Goal: Task Accomplishment & Management: Complete application form

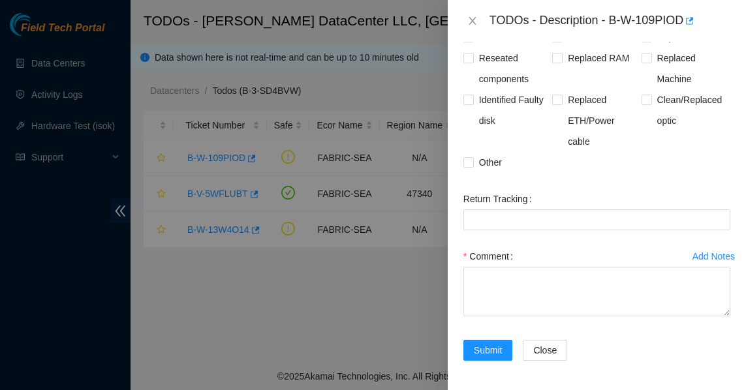
scroll to position [1051, 0]
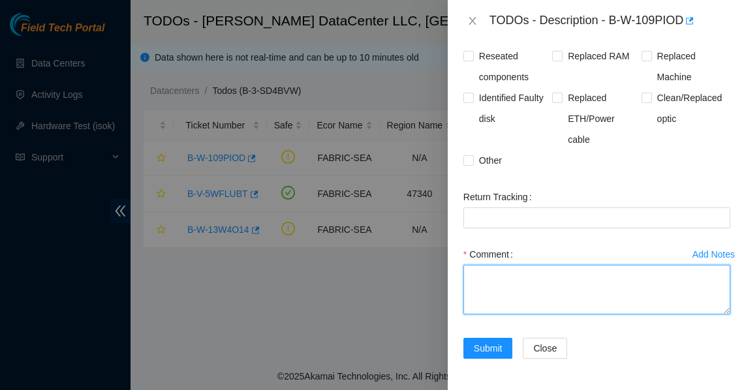
click at [515, 289] on textarea "Comment" at bounding box center [596, 290] width 267 height 50
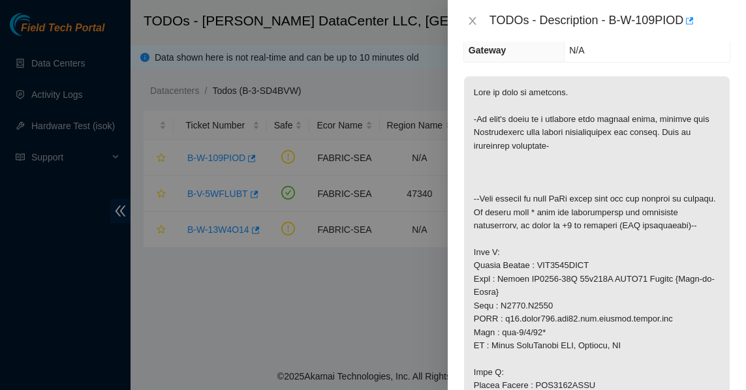
scroll to position [138, 0]
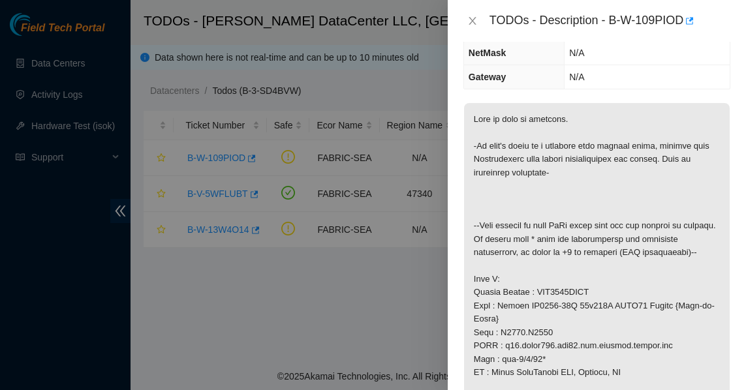
type textarea "1. Identified both ports"
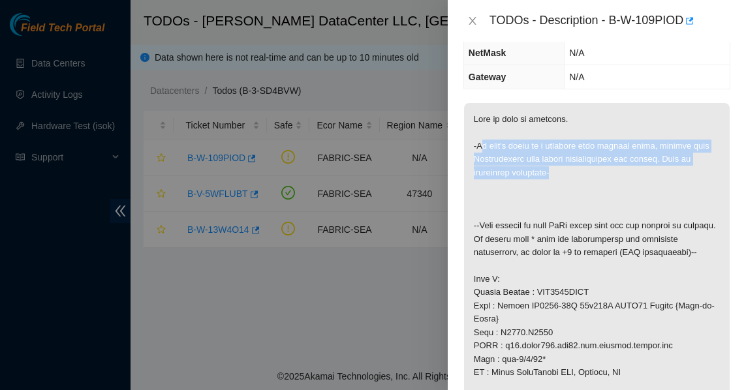
drag, startPoint x: 483, startPoint y: 145, endPoint x: 616, endPoint y: 172, distance: 135.9
drag, startPoint x: 480, startPoint y: 145, endPoint x: 568, endPoint y: 168, distance: 90.4
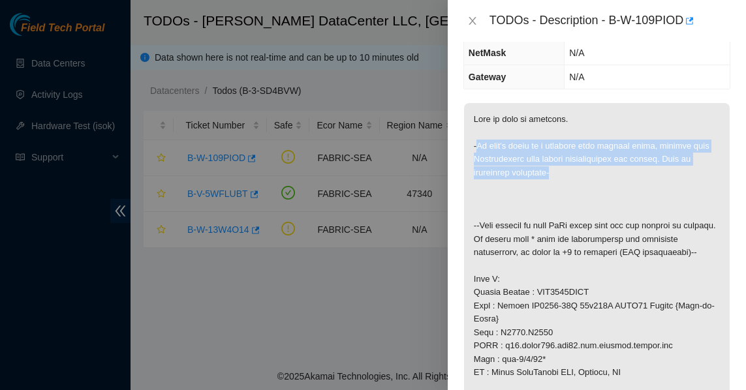
drag, startPoint x: 555, startPoint y: 170, endPoint x: 464, endPoint y: 137, distance: 97.0
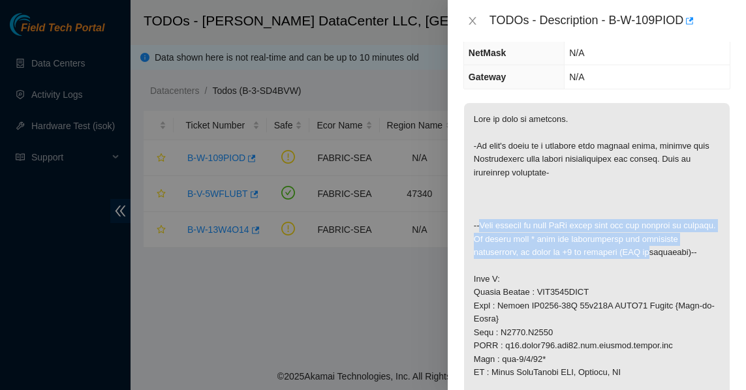
drag, startPoint x: 479, startPoint y: 226, endPoint x: 653, endPoint y: 257, distance: 176.4
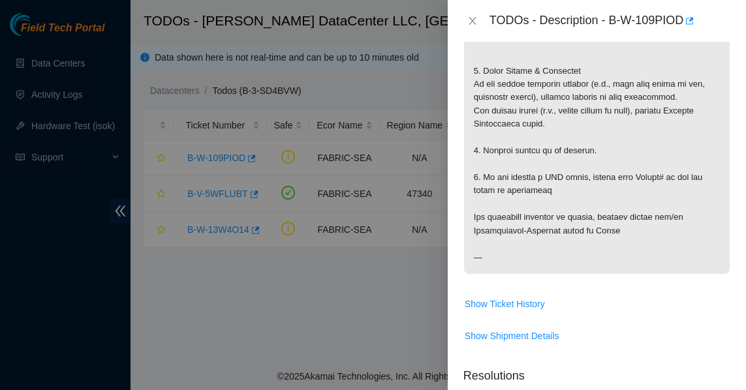
scroll to position [718, 0]
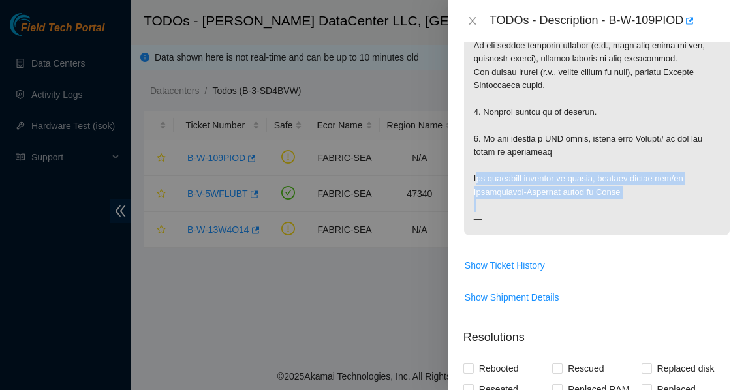
drag, startPoint x: 489, startPoint y: 180, endPoint x: 678, endPoint y: 200, distance: 189.7
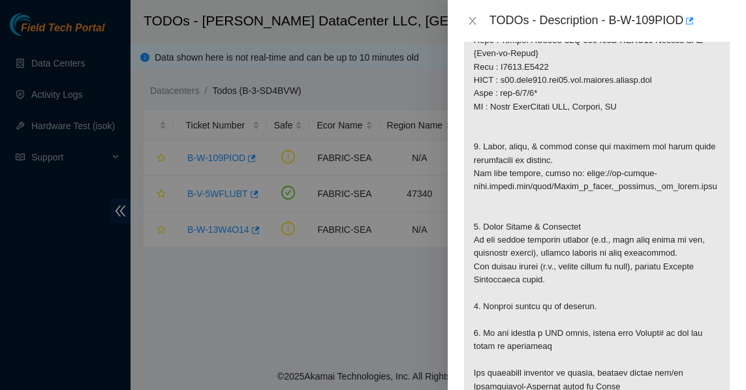
scroll to position [522, 0]
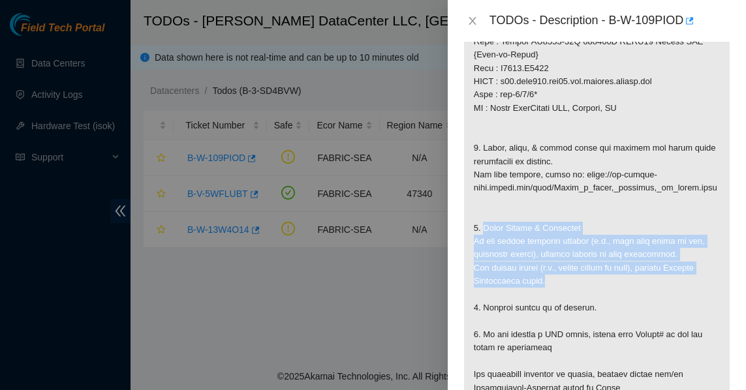
drag, startPoint x: 484, startPoint y: 230, endPoint x: 625, endPoint y: 279, distance: 149.8
click at [625, 279] on p at bounding box center [597, 75] width 266 height 713
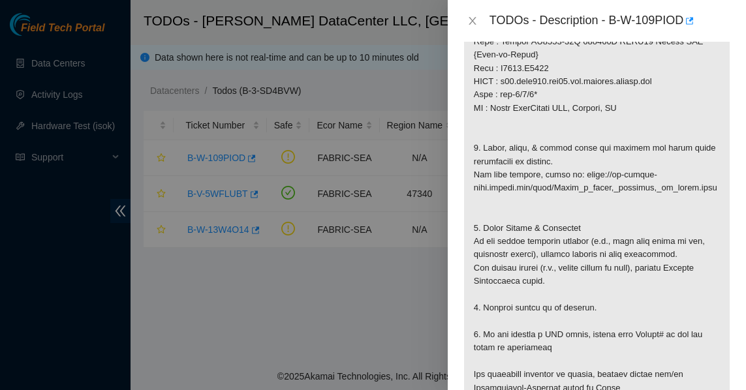
drag, startPoint x: 613, startPoint y: 280, endPoint x: 585, endPoint y: 275, distance: 29.1
click at [585, 275] on p at bounding box center [597, 75] width 266 height 713
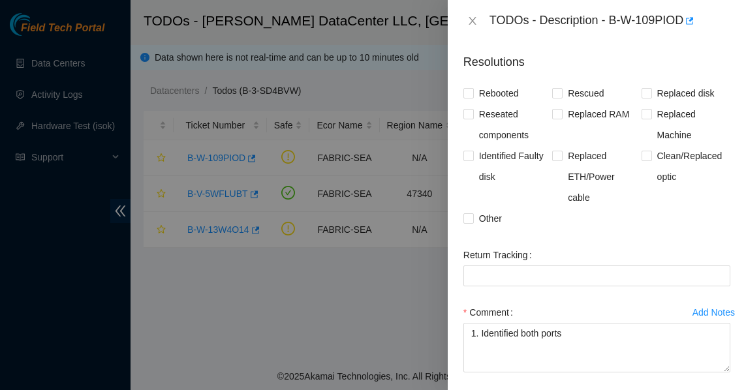
scroll to position [986, 0]
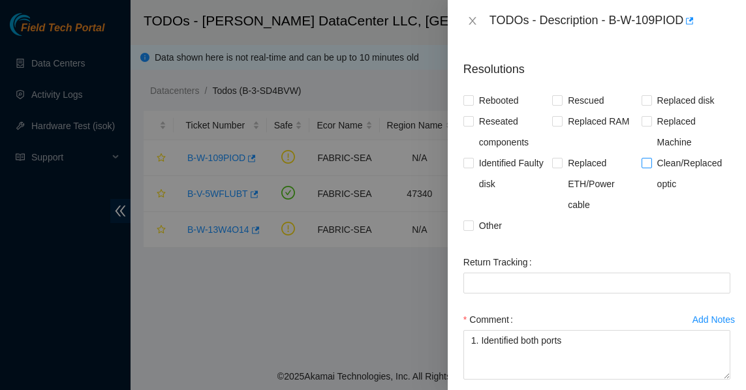
click at [642, 160] on input "Clean/Replaced optic" at bounding box center [646, 162] width 9 height 9
checkbox input "true"
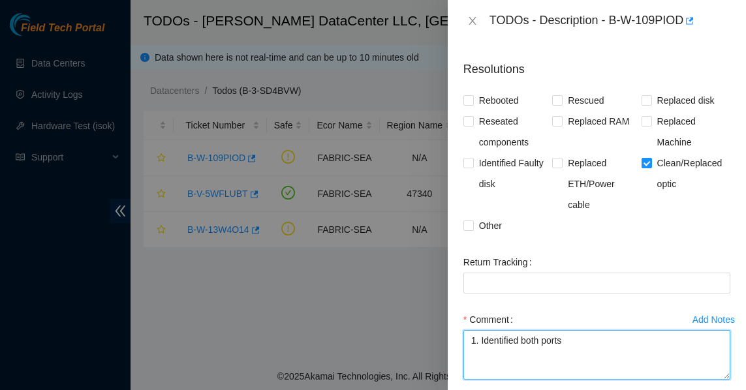
click at [596, 340] on textarea "1. Identified both ports" at bounding box center [596, 355] width 267 height 50
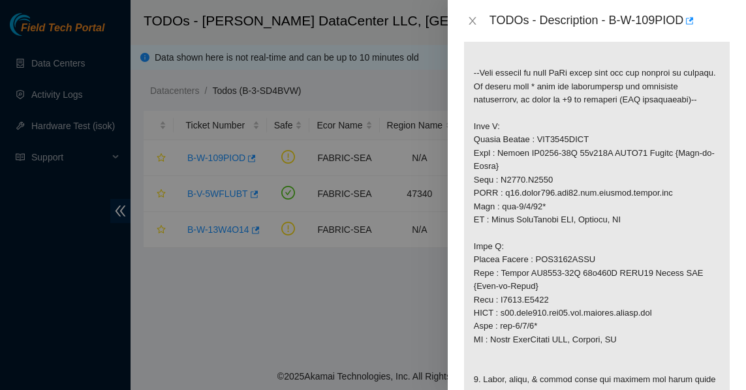
scroll to position [334, 0]
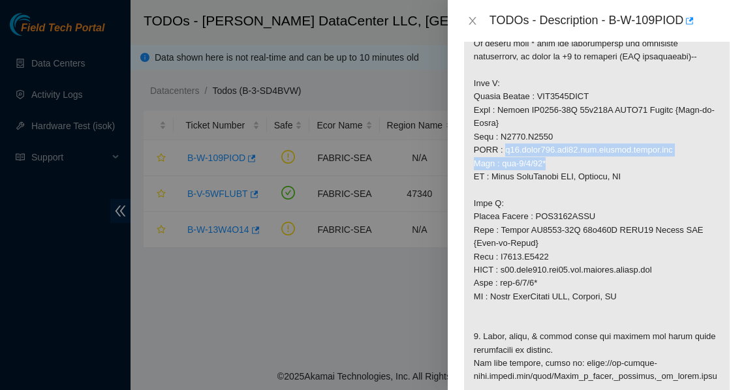
drag, startPoint x: 503, startPoint y: 149, endPoint x: 551, endPoint y: 160, distance: 50.0
click at [551, 160] on p at bounding box center [597, 263] width 266 height 713
copy p "r10.spine101.sea01.fab.netarch.akamai.com Port : eth-1/1/37*"
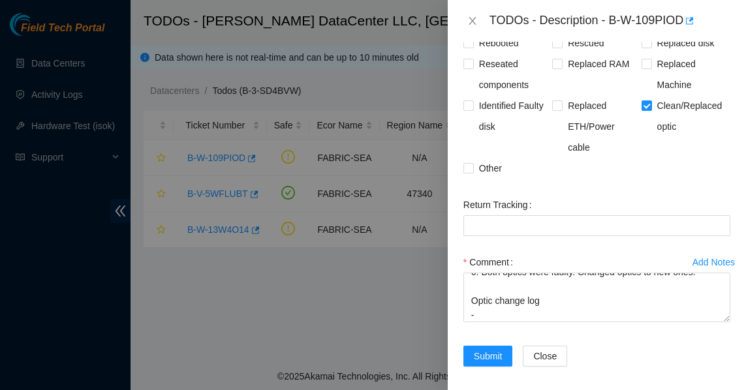
scroll to position [1051, 0]
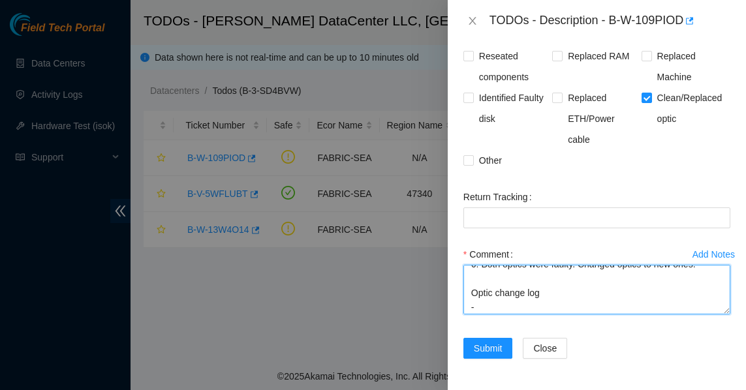
click at [563, 300] on textarea "1. Identified both ports are down. 2. scope & cleaned both fiber & optics on bo…" at bounding box center [596, 290] width 267 height 50
paste textarea "r10.spine101.sea01.fab.netarch.akamai.com Port : eth-1/1/37*"
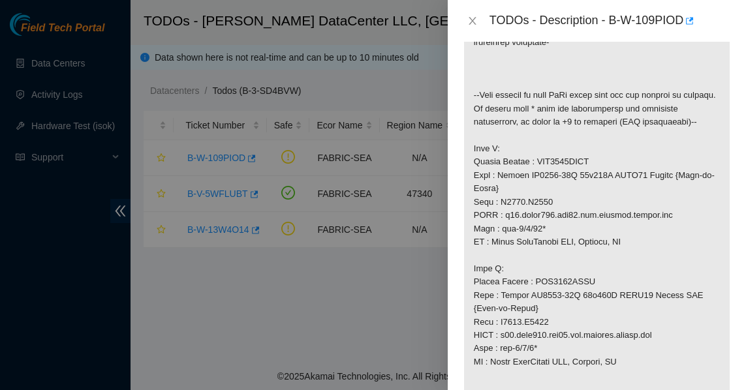
scroll to position [203, 0]
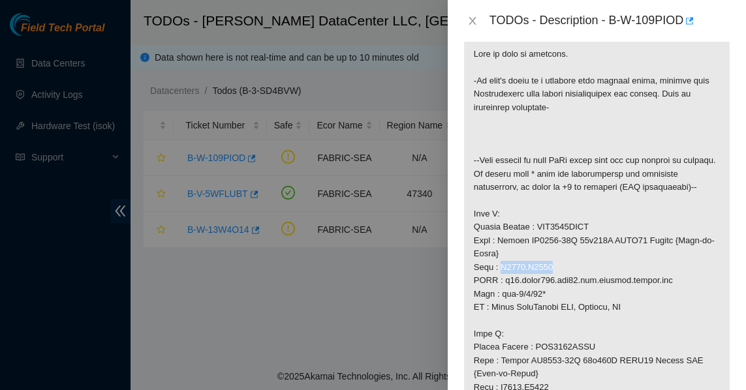
drag, startPoint x: 560, startPoint y: 264, endPoint x: 498, endPoint y: 262, distance: 62.1
click at [498, 262] on p at bounding box center [597, 394] width 266 height 713
copy p "S4203.R0503"
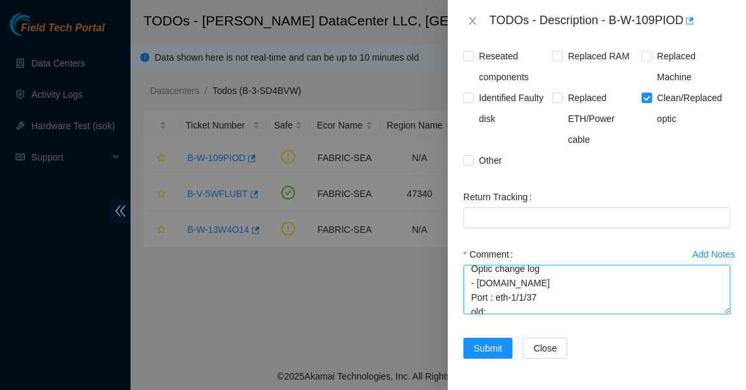
scroll to position [115, 0]
click at [665, 281] on textarea "1. Identified both ports are down. 2. scope & cleaned both fiber & optics on bo…" at bounding box center [596, 290] width 267 height 50
paste textarea "S4203.R0503"
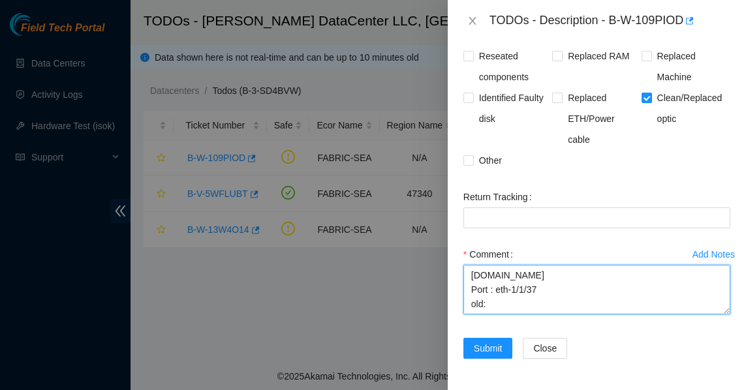
click at [521, 303] on textarea "1. Identified both ports are down. 2. scope & cleaned both fiber & optics on bo…" at bounding box center [596, 290] width 267 height 50
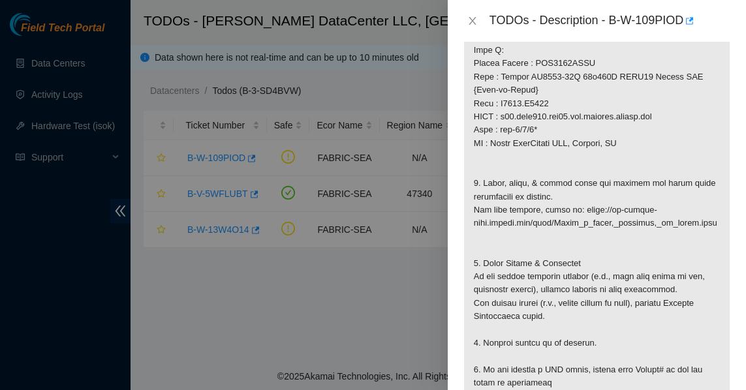
scroll to position [334, 0]
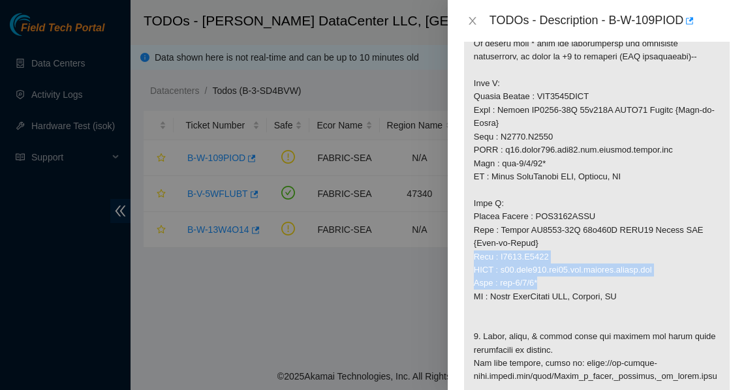
drag, startPoint x: 471, startPoint y: 254, endPoint x: 667, endPoint y: 285, distance: 198.3
click at [667, 285] on p at bounding box center [597, 263] width 266 height 713
copy p "Rack : S4203.R0215 FQDN : r03.leaf107.sea01.fab.netarch.akamai.com Port : eth-1…"
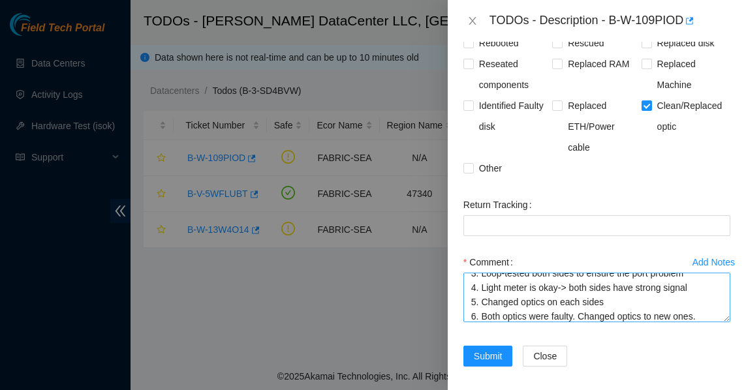
scroll to position [1051, 0]
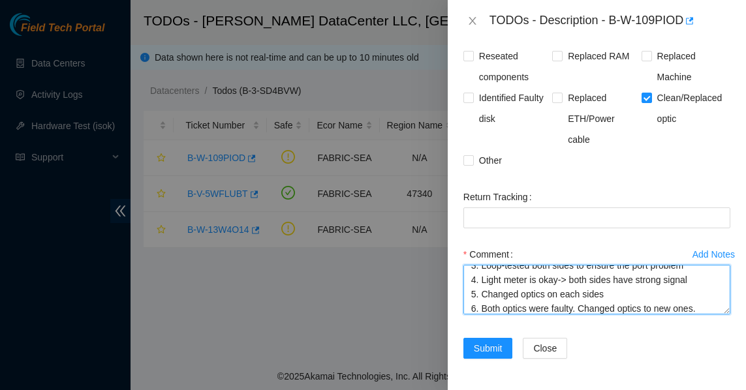
click at [699, 310] on textarea "1. Identified both ports are down. 2. scope & cleaned both fiber & optics on bo…" at bounding box center [596, 290] width 267 height 50
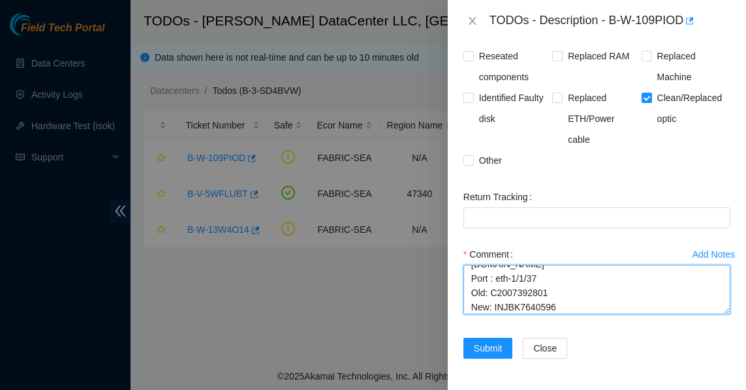
scroll to position [172, 0]
click at [583, 294] on textarea "1. Identified both ports are down. 2. scope & cleaned both fiber & optics on bo…" at bounding box center [596, 290] width 267 height 50
paste textarea "Rack : S4203.R0215 FQDN : r03.leaf107.sea01.fab.netarch.akamai.com Port : eth-1…"
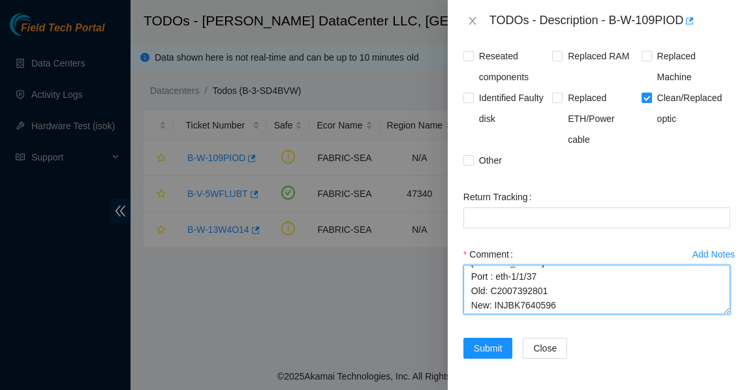
drag, startPoint x: 500, startPoint y: 278, endPoint x: 478, endPoint y: 277, distance: 21.5
click at [478, 277] on textarea "1. Identified both ports are down. 2. scope & cleaned both fiber & optics on bo…" at bounding box center [596, 290] width 267 height 50
click at [504, 277] on textarea "1. Identified both ports are down. 2. scope & cleaned both fiber & optics on bo…" at bounding box center [596, 290] width 267 height 50
click at [493, 304] on textarea "1. Identified both ports are down. 2. scope & cleaned both fiber & optics on bo…" at bounding box center [596, 290] width 267 height 50
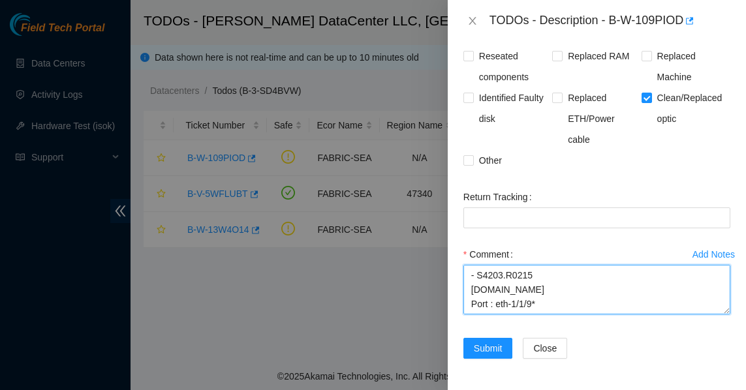
click at [549, 305] on textarea "1. Identified both ports are down. 2. scope & cleaned both fiber & optics on bo…" at bounding box center [596, 290] width 267 height 50
type textarea "1. Identified both ports are down. 2. scope & cleaned both fiber & optics on bo…"
click at [541, 296] on textarea "1. Identified both ports are down. 2. scope & cleaned both fiber & optics on bo…" at bounding box center [596, 290] width 267 height 50
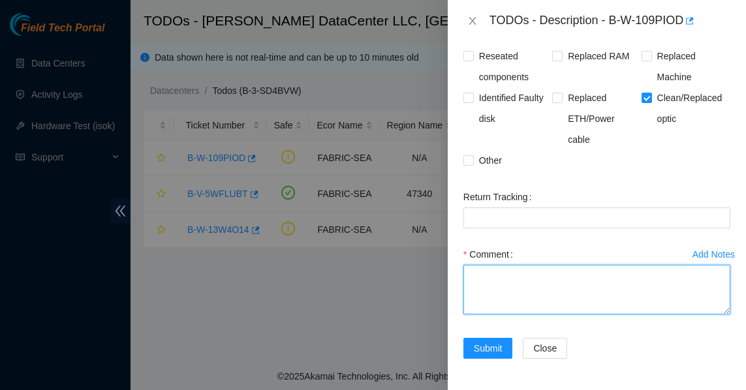
scroll to position [0, 0]
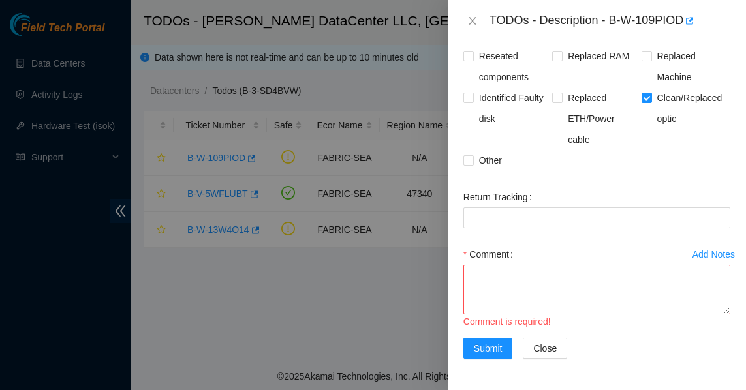
click at [381, 301] on div at bounding box center [373, 195] width 746 height 390
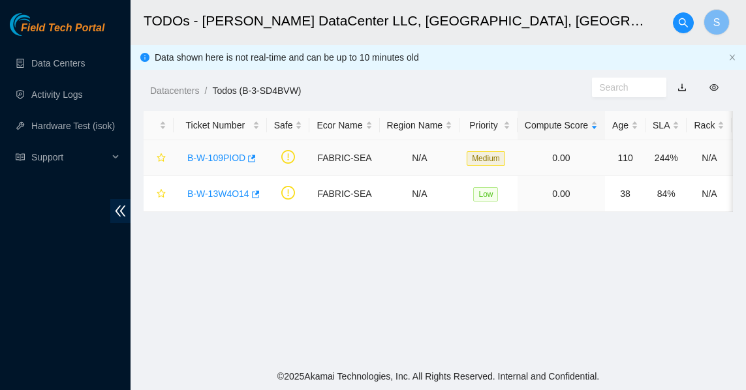
click at [227, 157] on link "B-W-109PIOD" at bounding box center [216, 158] width 58 height 10
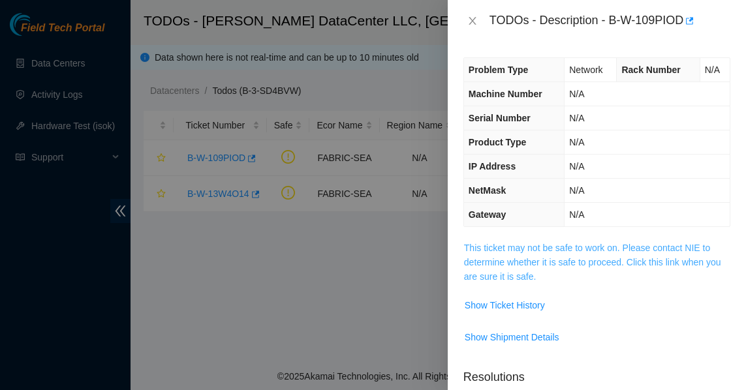
click at [493, 243] on link "This ticket may not be safe to work on. Please contact NIE to determine whether…" at bounding box center [592, 262] width 257 height 39
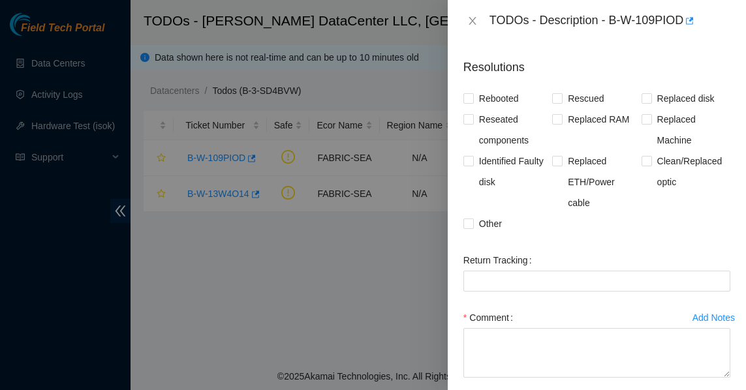
scroll to position [1044, 0]
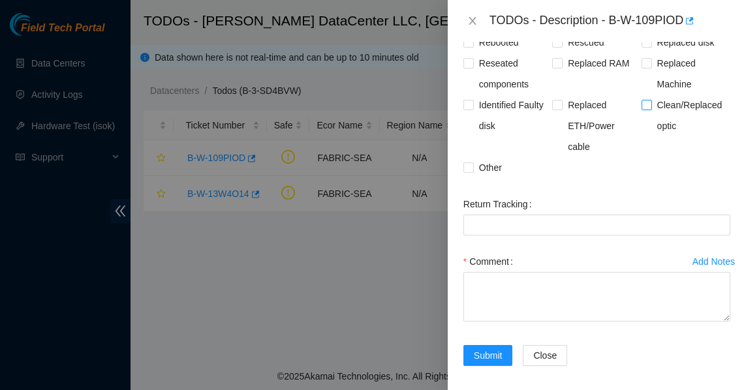
click at [656, 106] on span "Clean/Replaced optic" at bounding box center [691, 116] width 78 height 42
click at [651, 106] on input "Clean/Replaced optic" at bounding box center [646, 104] width 9 height 9
checkbox input "true"
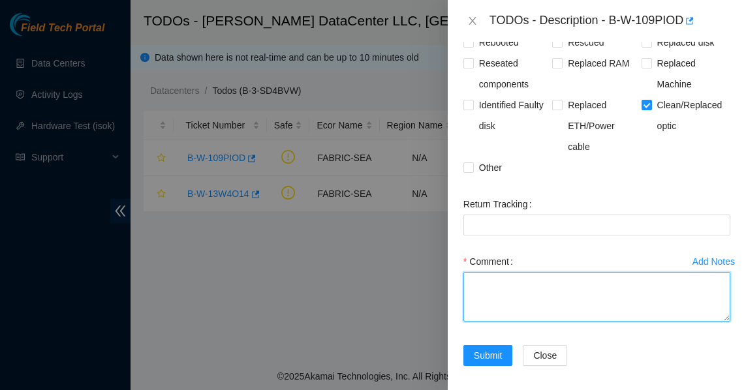
click at [508, 280] on textarea "Comment" at bounding box center [596, 297] width 267 height 50
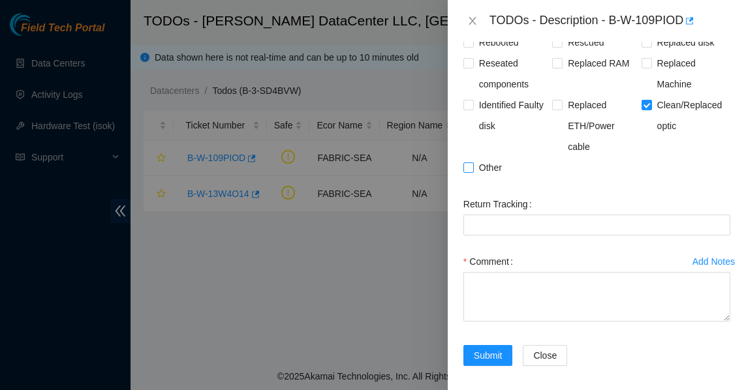
drag, startPoint x: 484, startPoint y: 159, endPoint x: 486, endPoint y: 167, distance: 8.1
click at [483, 160] on span "Other" at bounding box center [490, 167] width 33 height 21
click at [473, 163] on input "Other" at bounding box center [467, 167] width 9 height 9
checkbox input "true"
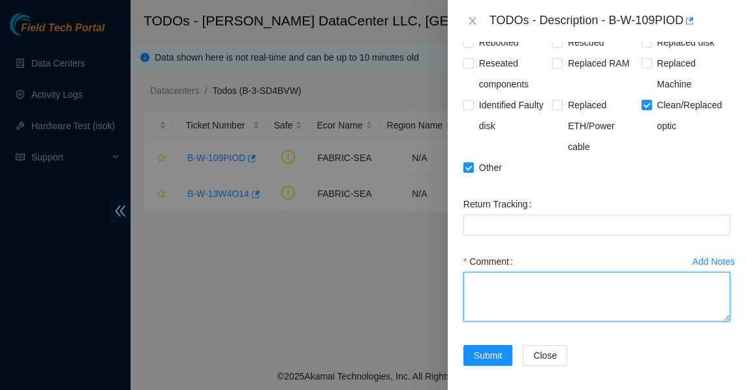
click at [504, 277] on textarea "Comment" at bounding box center [596, 297] width 267 height 50
paste textarea "1. Identified both ports are down. 2. scope & cleaned both fiber & optics on bo…"
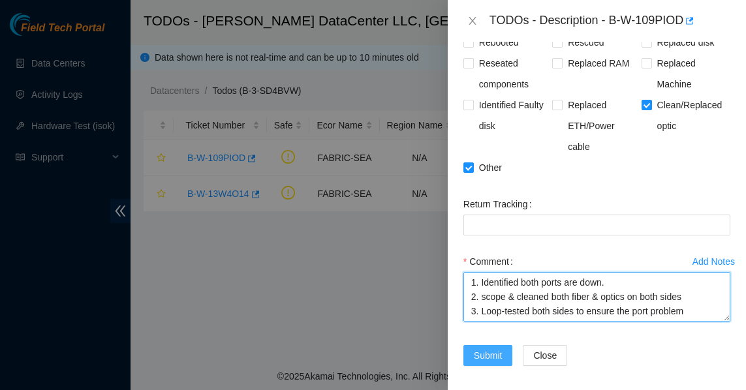
type textarea "1. Identified both ports are down. 2. scope & cleaned both fiber & optics on bo…"
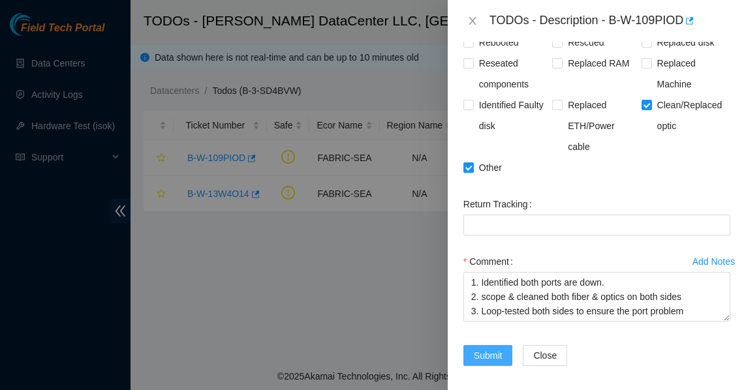
click at [486, 349] on span "Submit" at bounding box center [488, 356] width 29 height 14
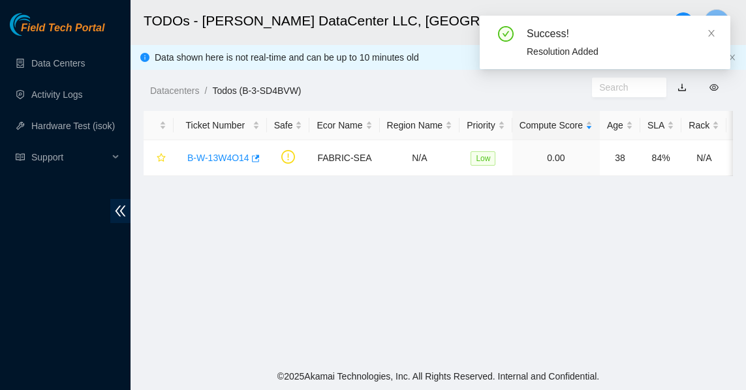
scroll to position [416, 0]
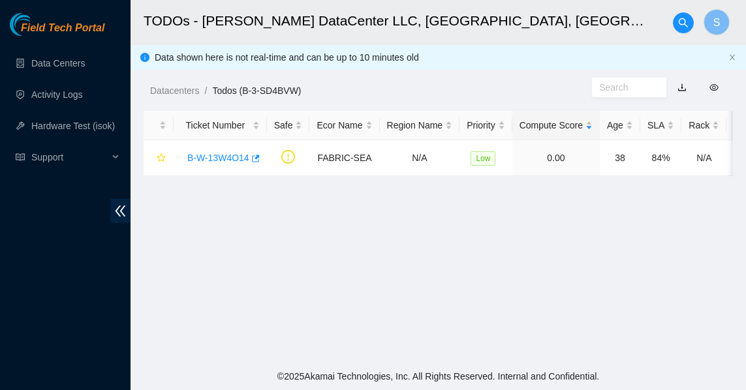
click at [289, 253] on main "TODOs - Sabey DataCenter LLC, Tukwila, WA S Data shown here is not real-time an…" at bounding box center [438, 181] width 615 height 363
click at [243, 162] on link "B-W-13W4O14" at bounding box center [218, 158] width 62 height 10
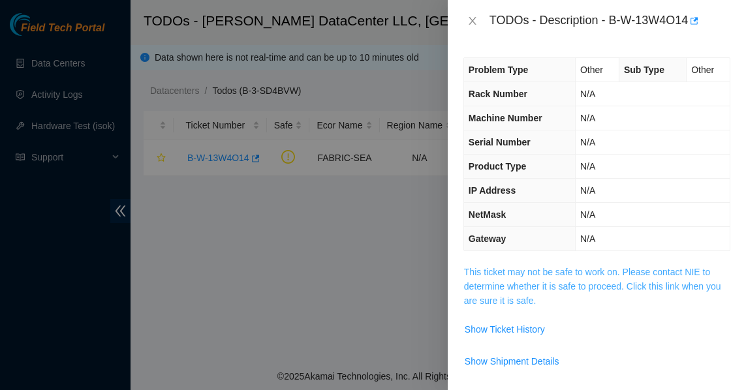
click at [558, 280] on link "This ticket may not be safe to work on. Please contact NIE to determine whether…" at bounding box center [592, 286] width 257 height 39
